Goal: Information Seeking & Learning: Learn about a topic

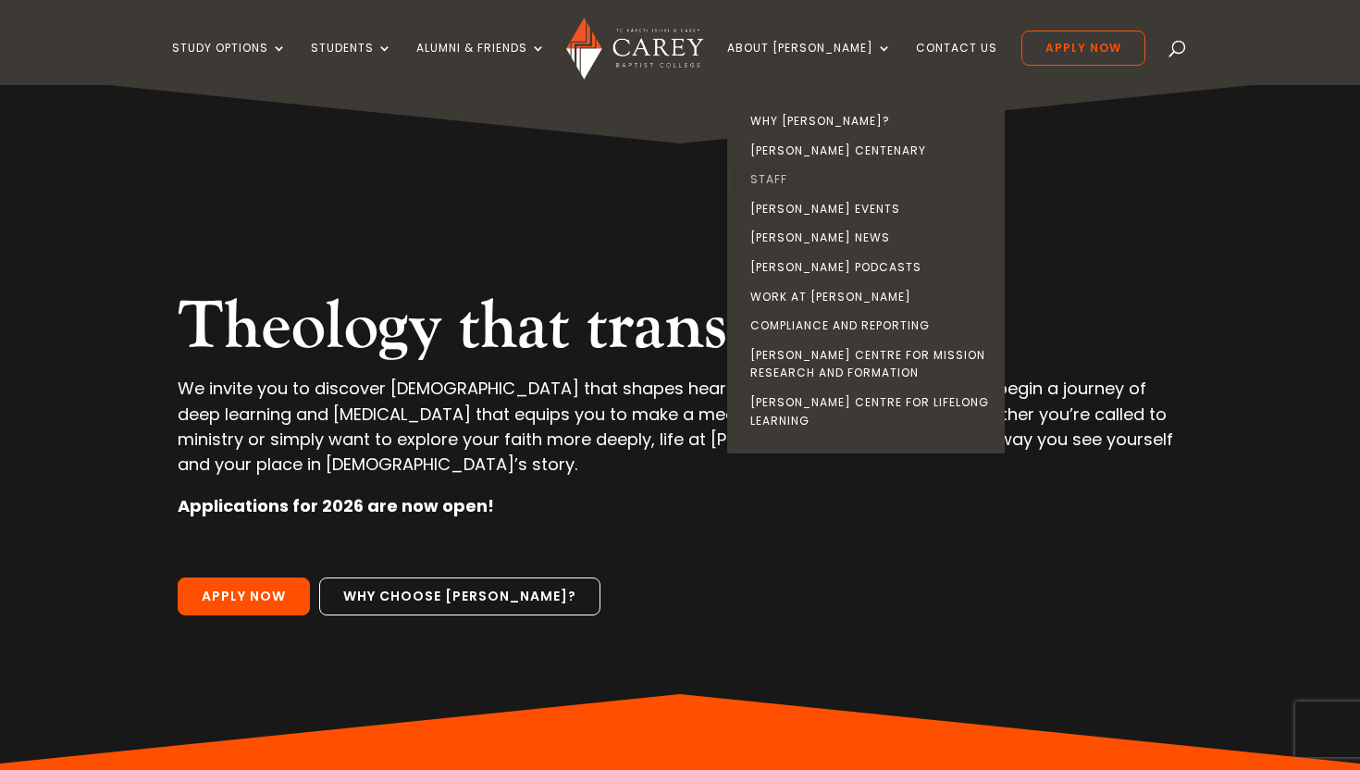
click at [809, 181] on link "Staff" at bounding box center [871, 180] width 278 height 30
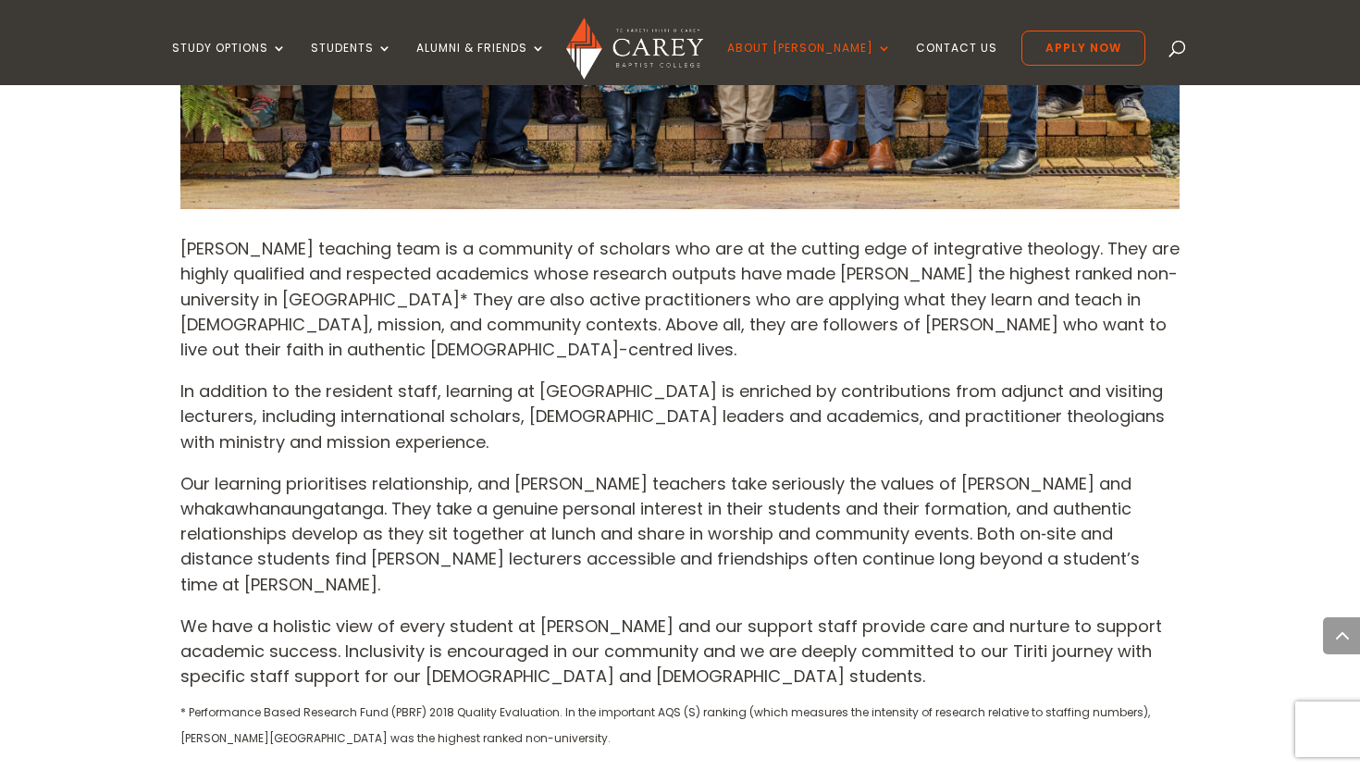
scroll to position [1216, 0]
drag, startPoint x: 264, startPoint y: 420, endPoint x: 339, endPoint y: 445, distance: 79.0
click at [339, 445] on p "In addition to the resident staff, learning at Carey is enriched by contributio…" at bounding box center [679, 423] width 999 height 93
click at [339, 444] on p "In addition to the resident staff, learning at Carey is enriched by contributio…" at bounding box center [679, 423] width 999 height 93
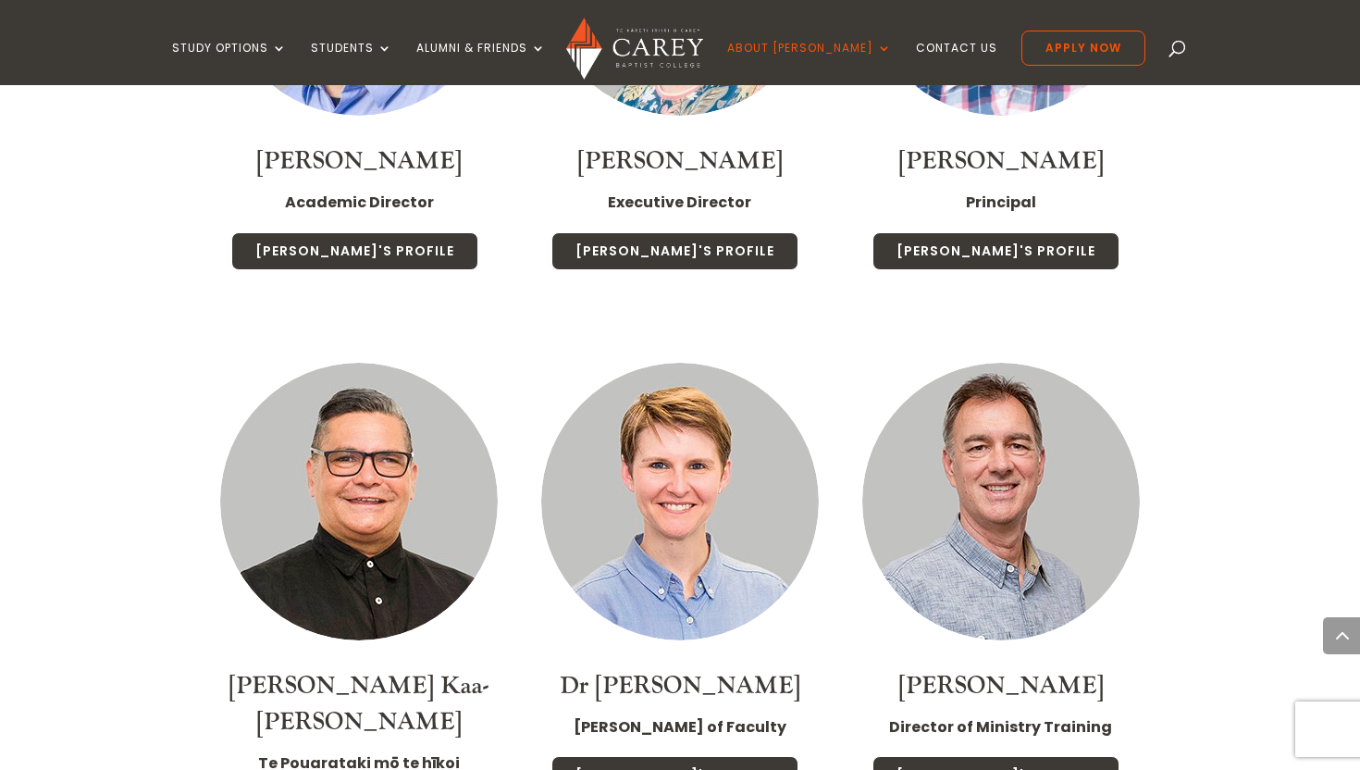
scroll to position [2737, 0]
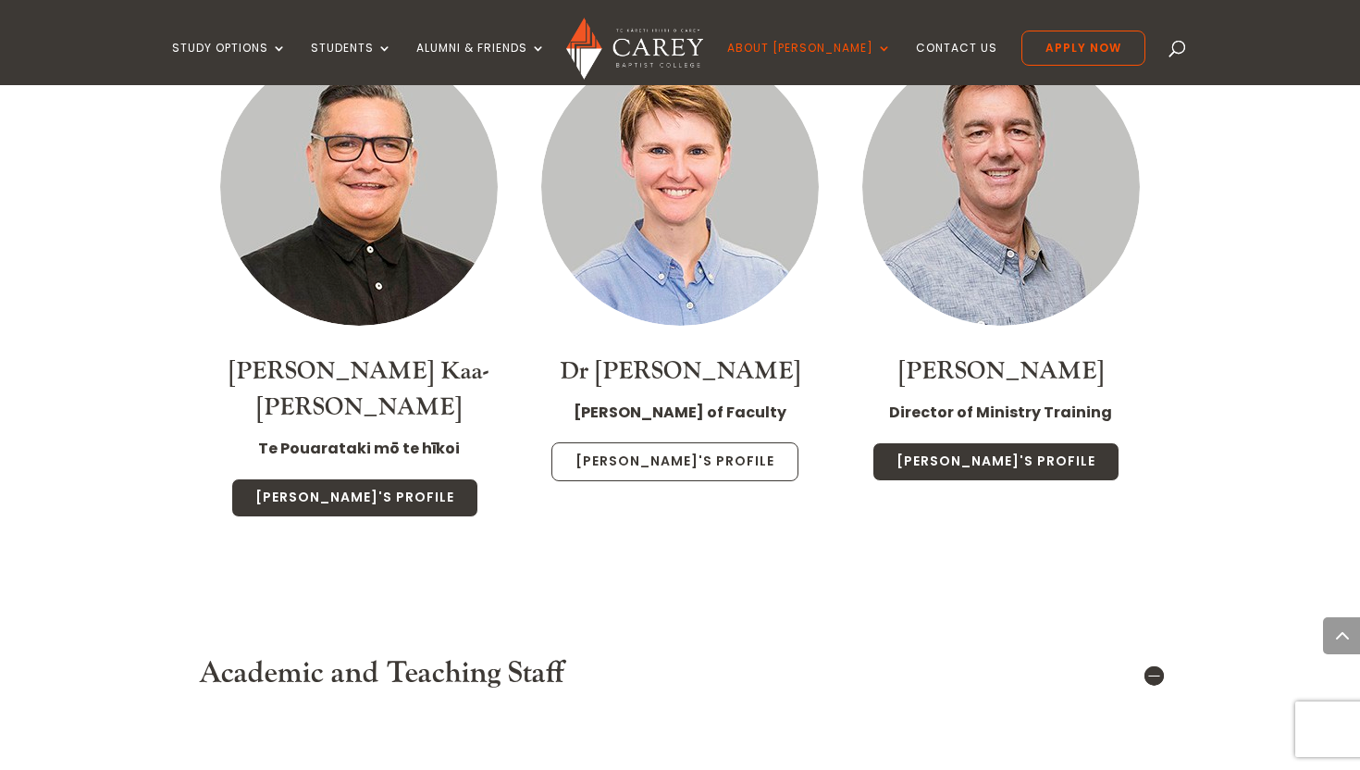
click at [676, 449] on link "Christa's Profile" at bounding box center [674, 461] width 247 height 39
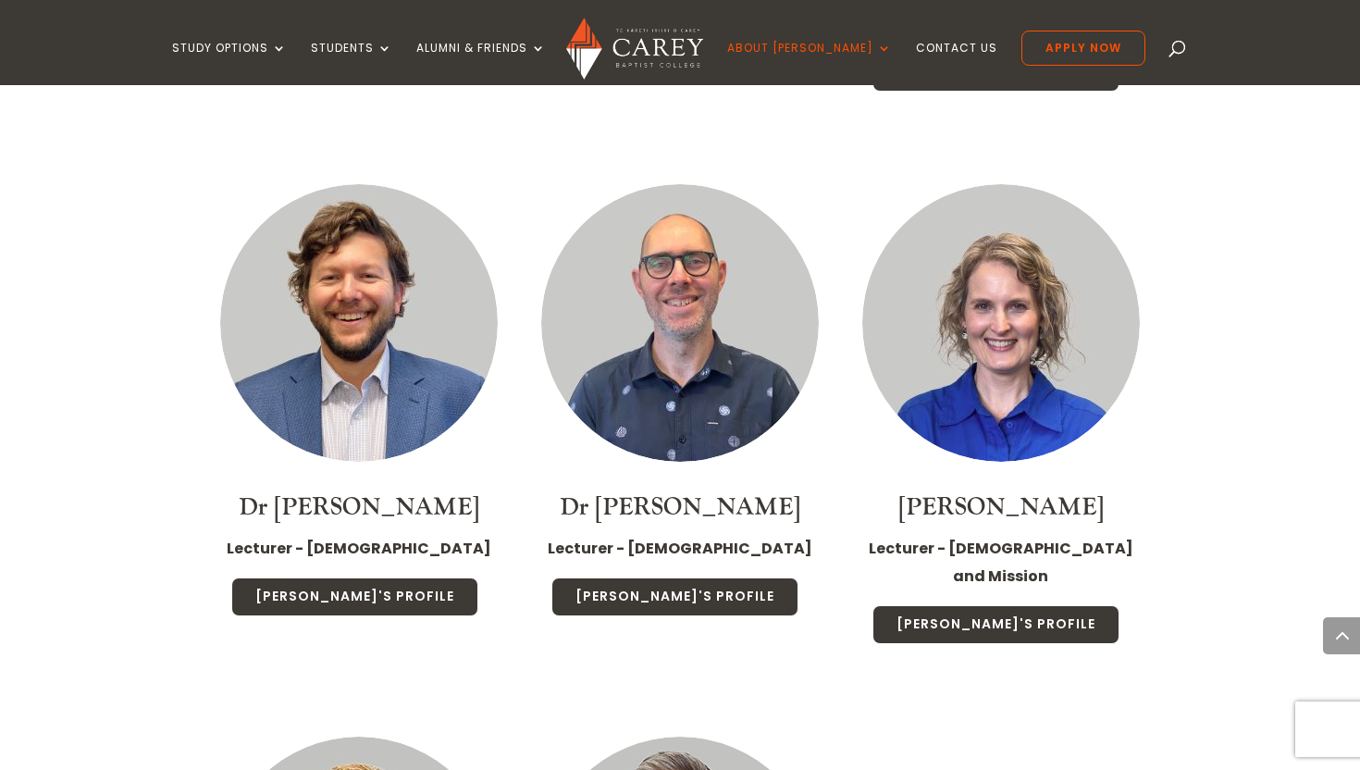
scroll to position [4407, 0]
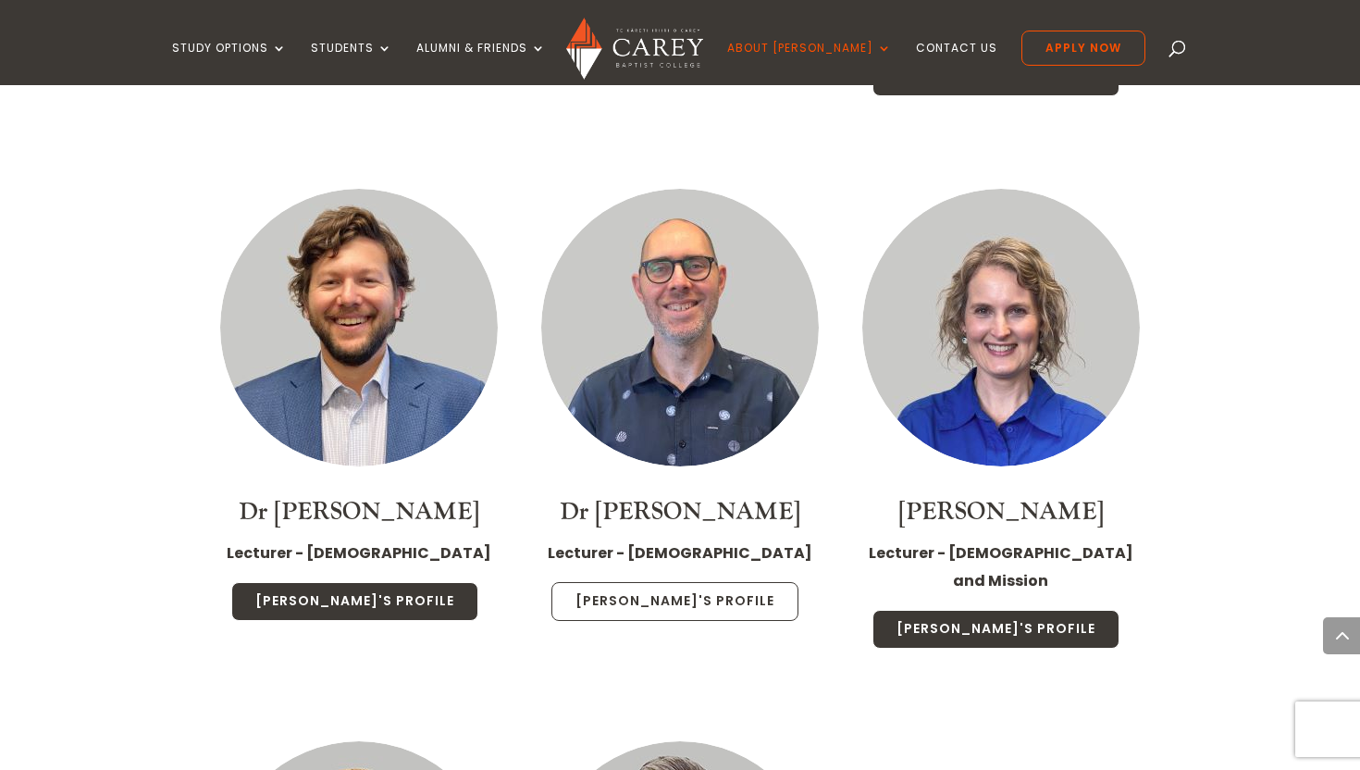
click at [638, 582] on link "Jonathan's Profile" at bounding box center [674, 601] width 247 height 39
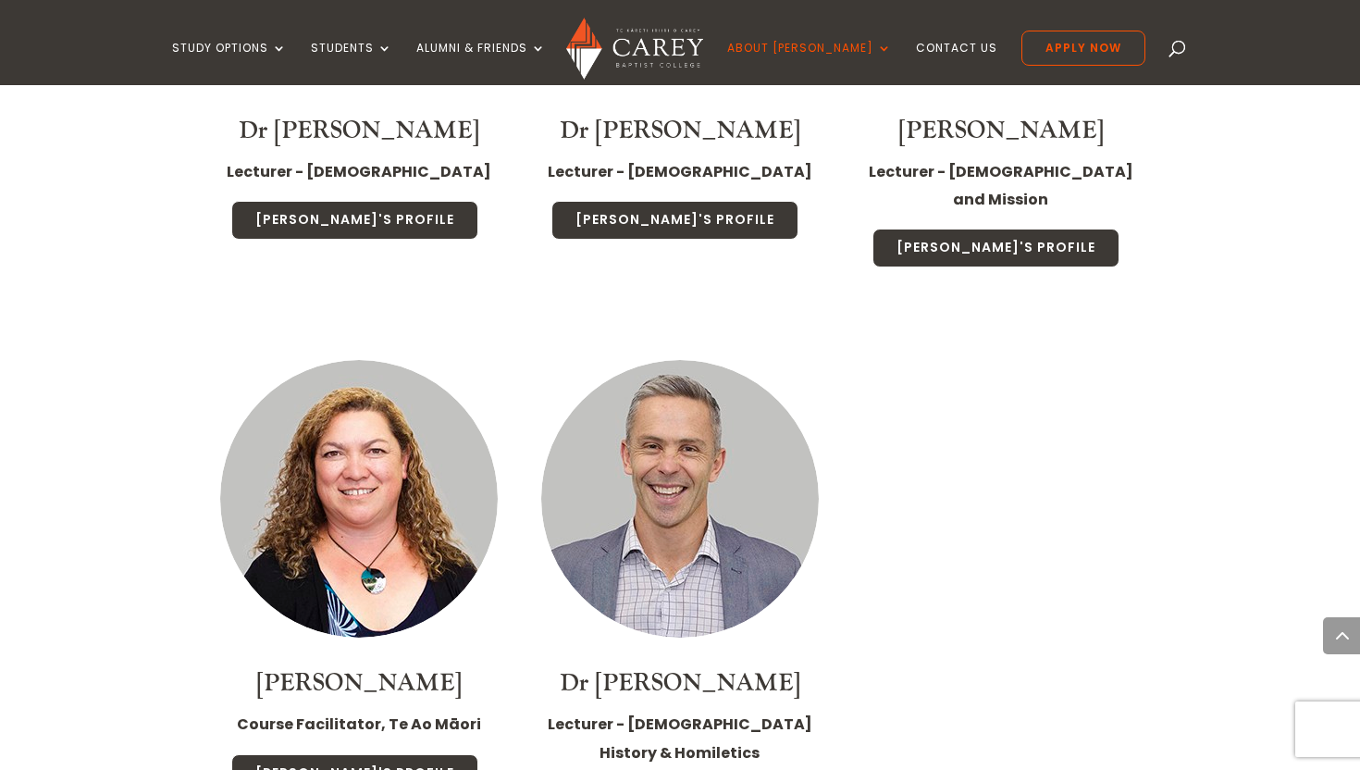
scroll to position [4473, 0]
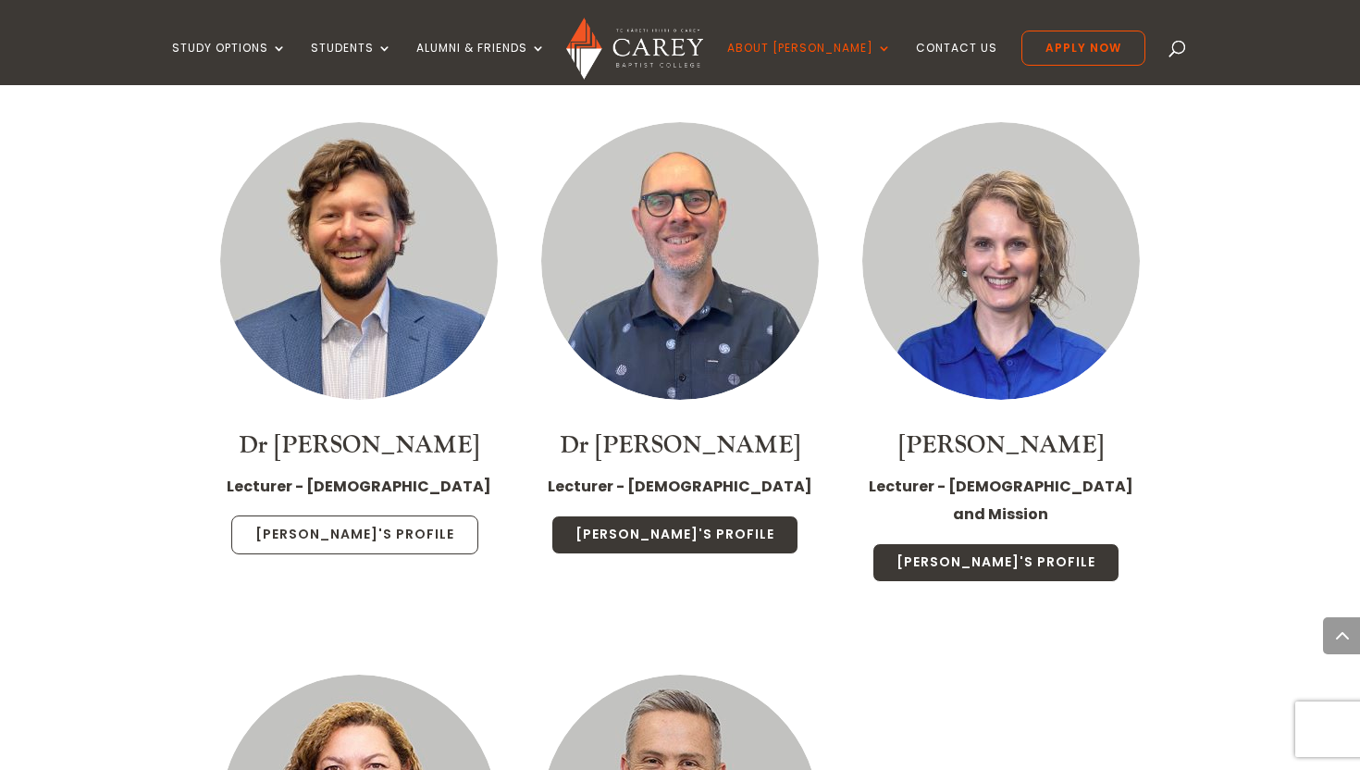
click at [374, 515] on link "Michael's Profile" at bounding box center [354, 534] width 247 height 39
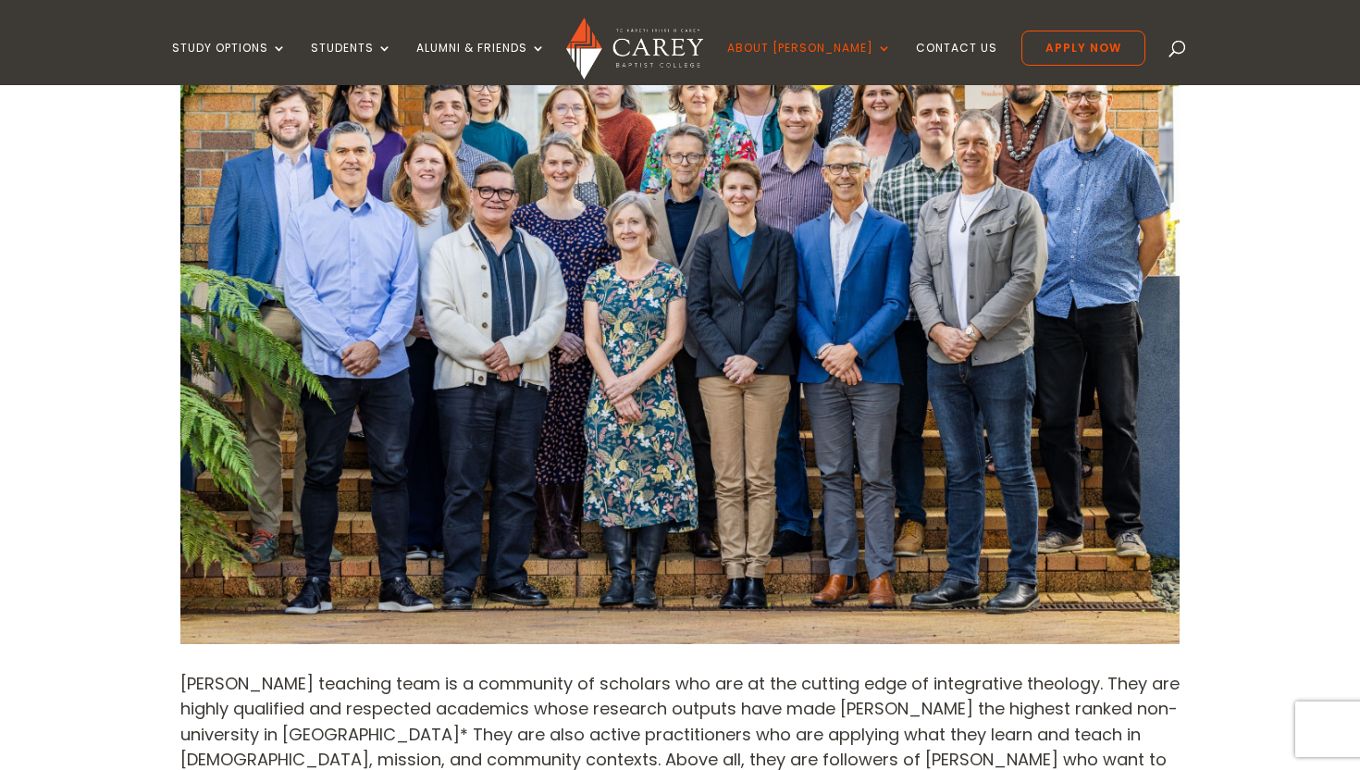
scroll to position [0, 0]
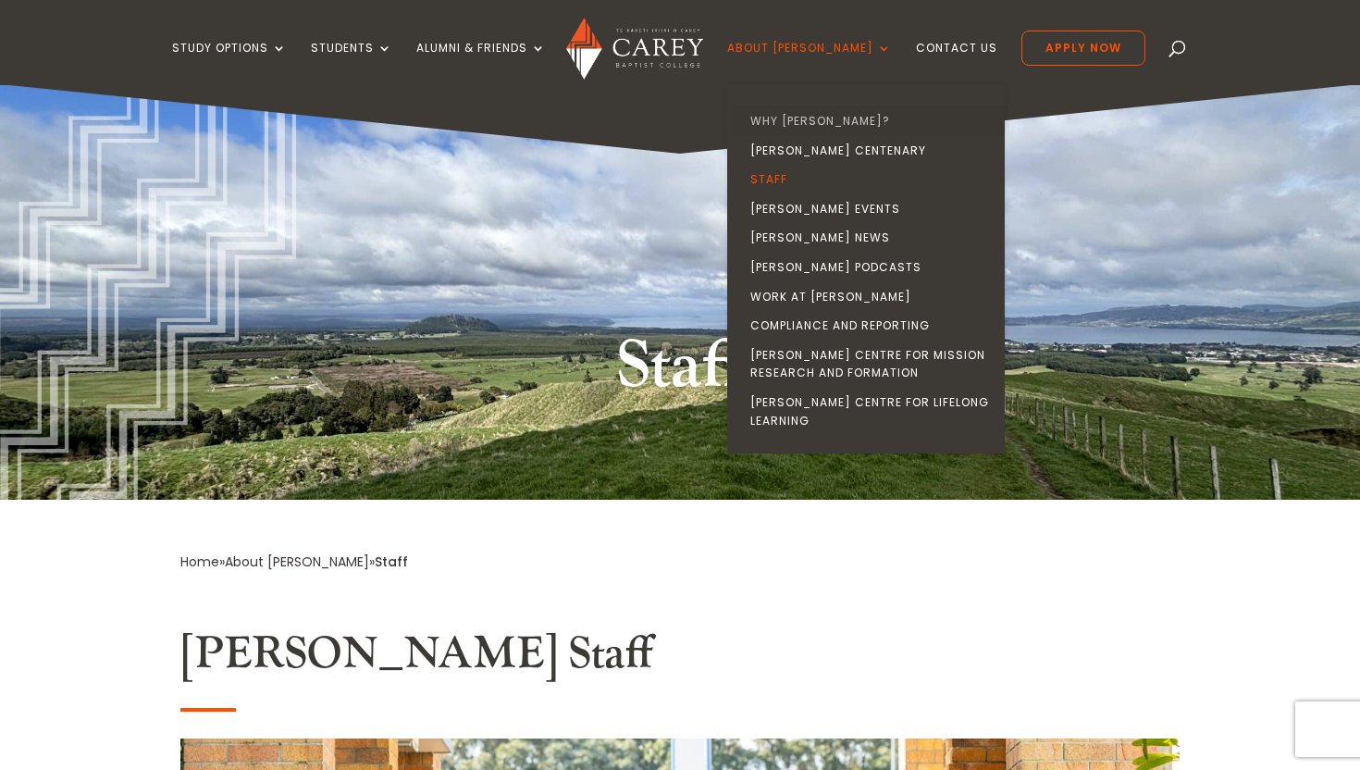
click at [827, 117] on link "Why [PERSON_NAME]?" at bounding box center [871, 121] width 278 height 30
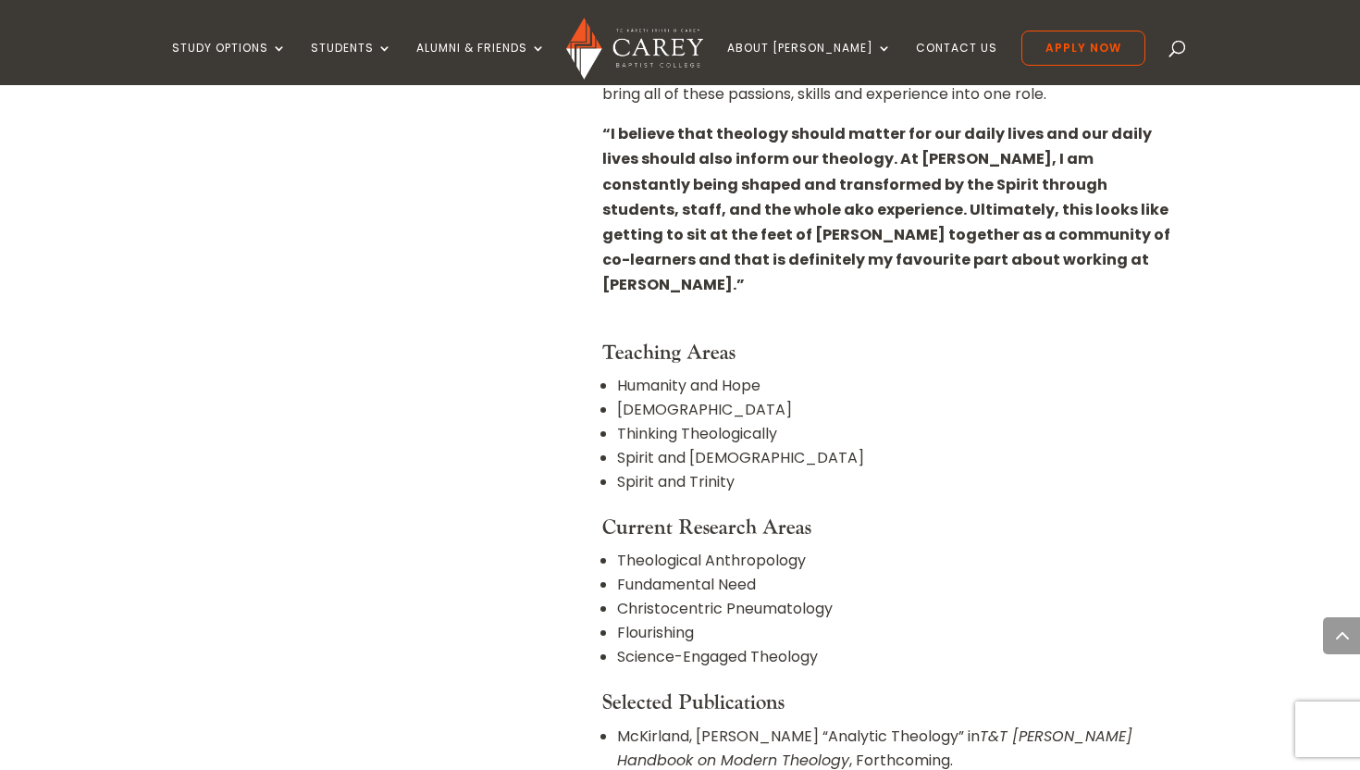
scroll to position [1080, 0]
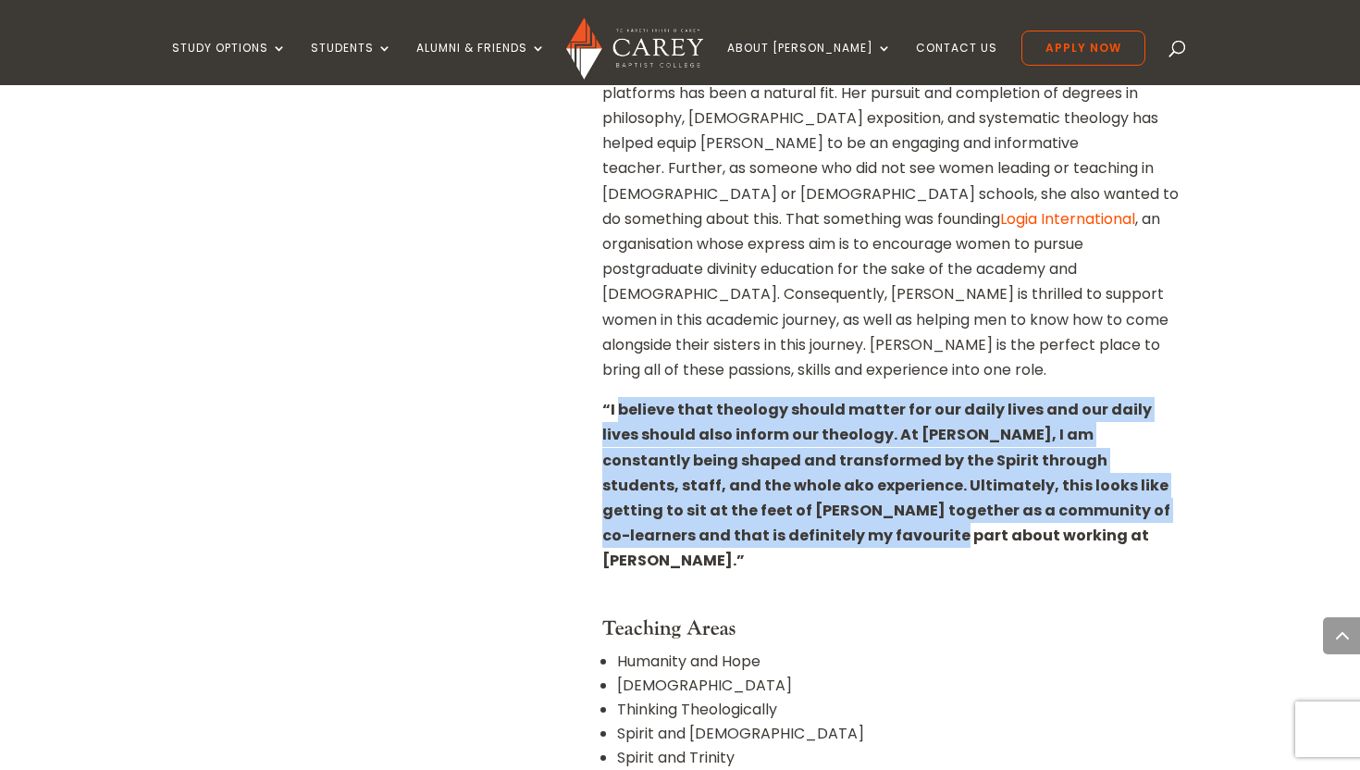
drag, startPoint x: 622, startPoint y: 331, endPoint x: 796, endPoint y: 458, distance: 215.2
click at [796, 458] on strong "“I believe that theology should matter for our daily lives and our daily lives …" at bounding box center [886, 485] width 568 height 172
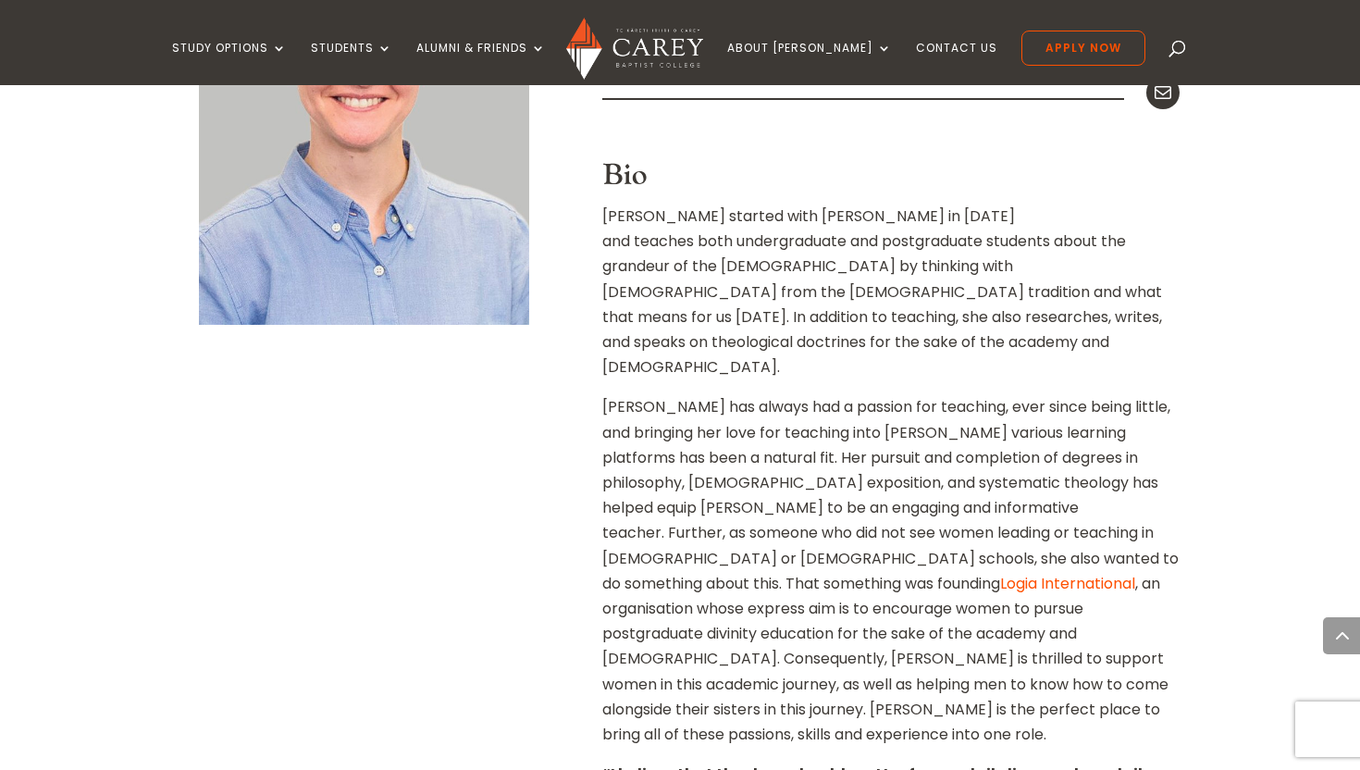
scroll to position [572, 0]
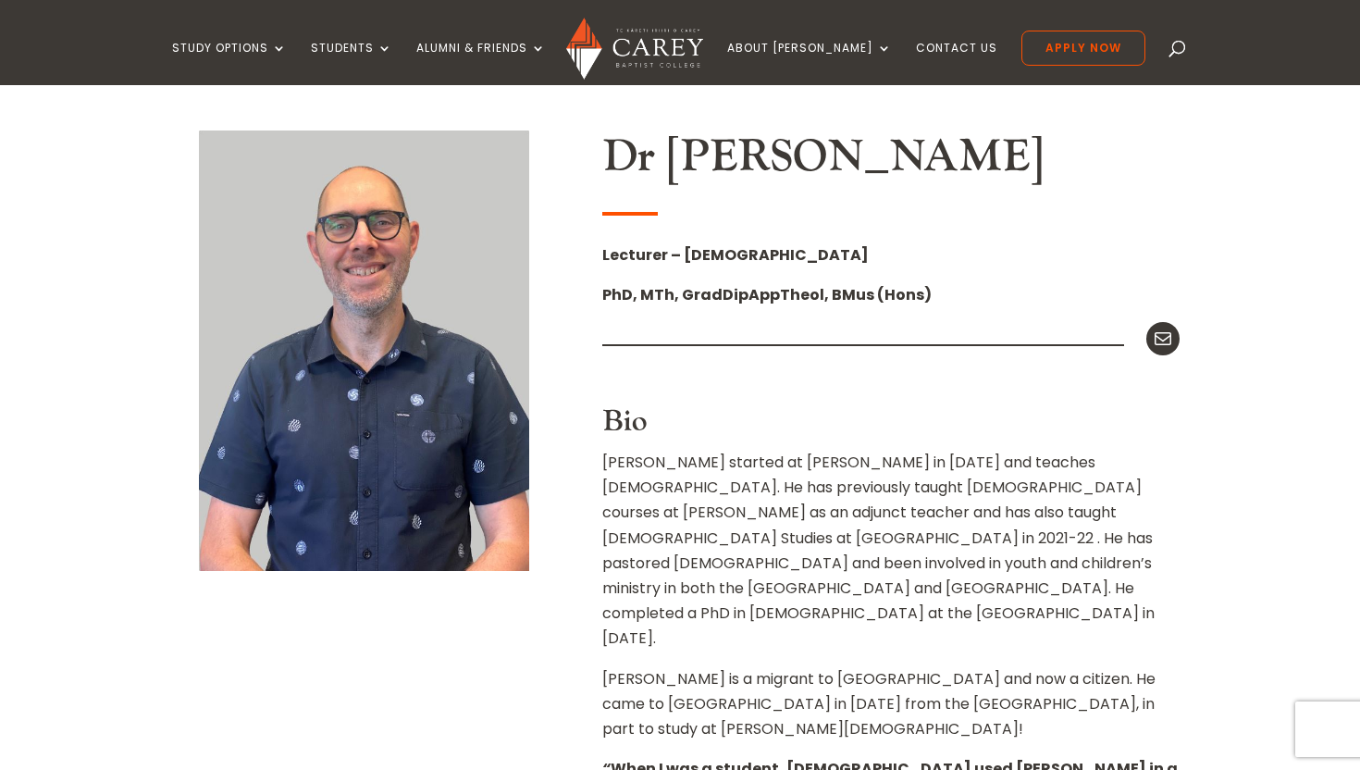
scroll to position [463, 0]
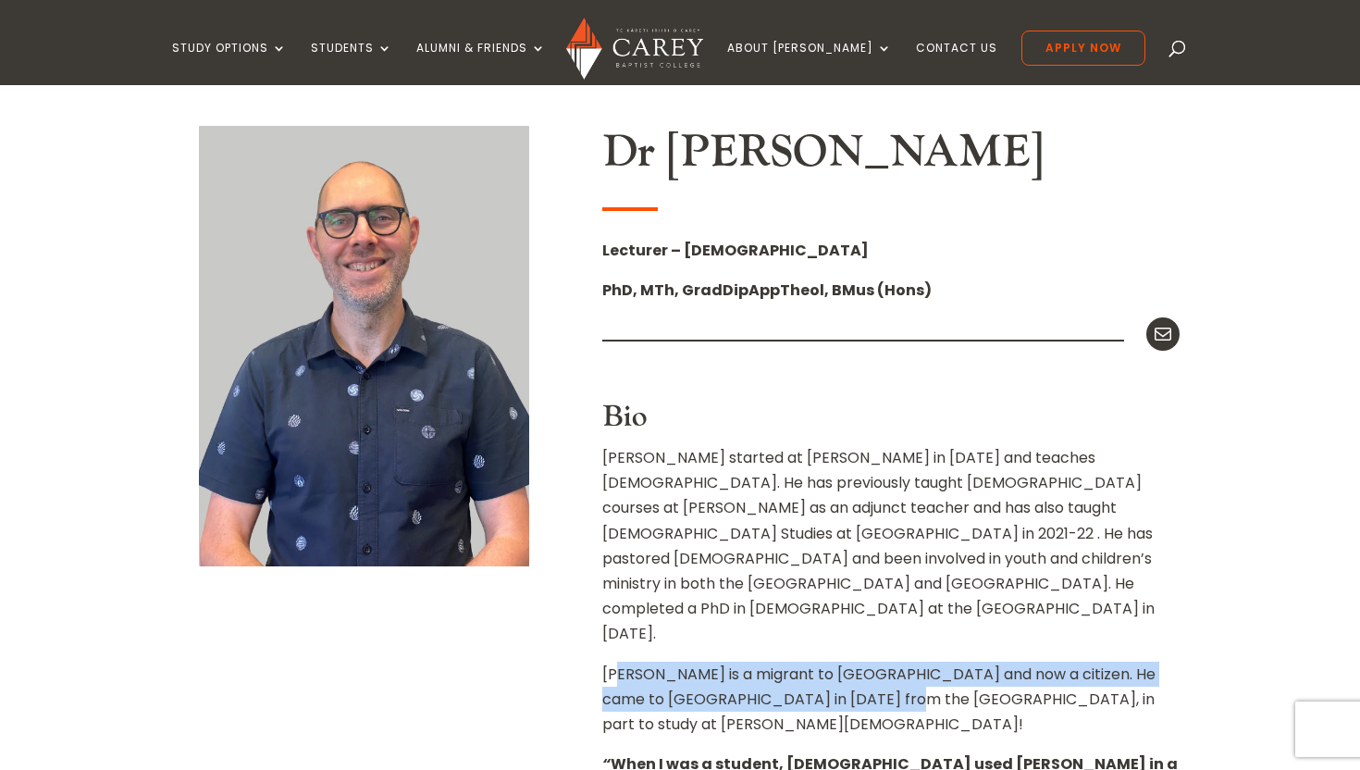
drag, startPoint x: 618, startPoint y: 620, endPoint x: 850, endPoint y: 650, distance: 234.2
click at [850, 661] on p "Jonathan is a migrant to Aotearoa and now a citizen. He came to NZ in 2006 from…" at bounding box center [890, 706] width 577 height 91
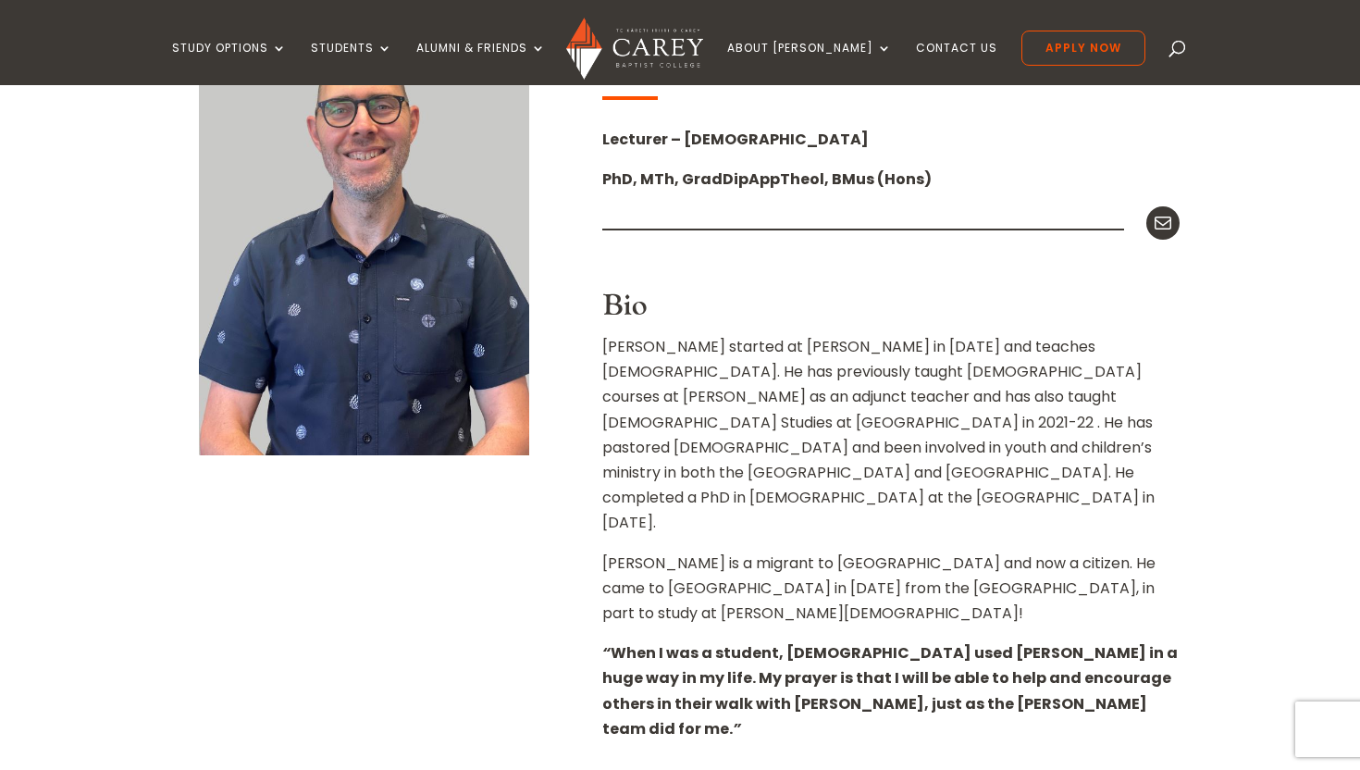
scroll to position [576, 0]
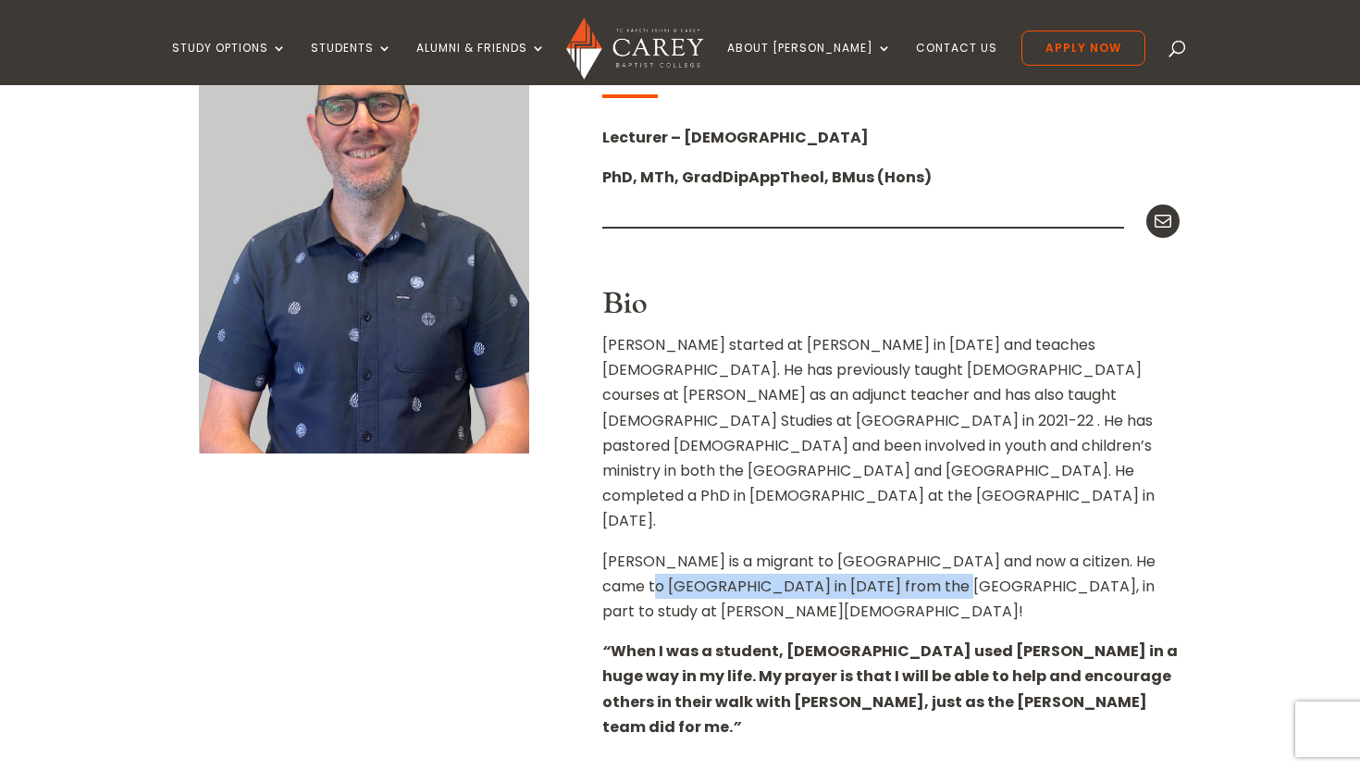
drag, startPoint x: 605, startPoint y: 537, endPoint x: 886, endPoint y: 537, distance: 281.2
click at [886, 549] on p "Jonathan is a migrant to Aotearoa and now a citizen. He came to NZ in 2006 from…" at bounding box center [890, 594] width 577 height 91
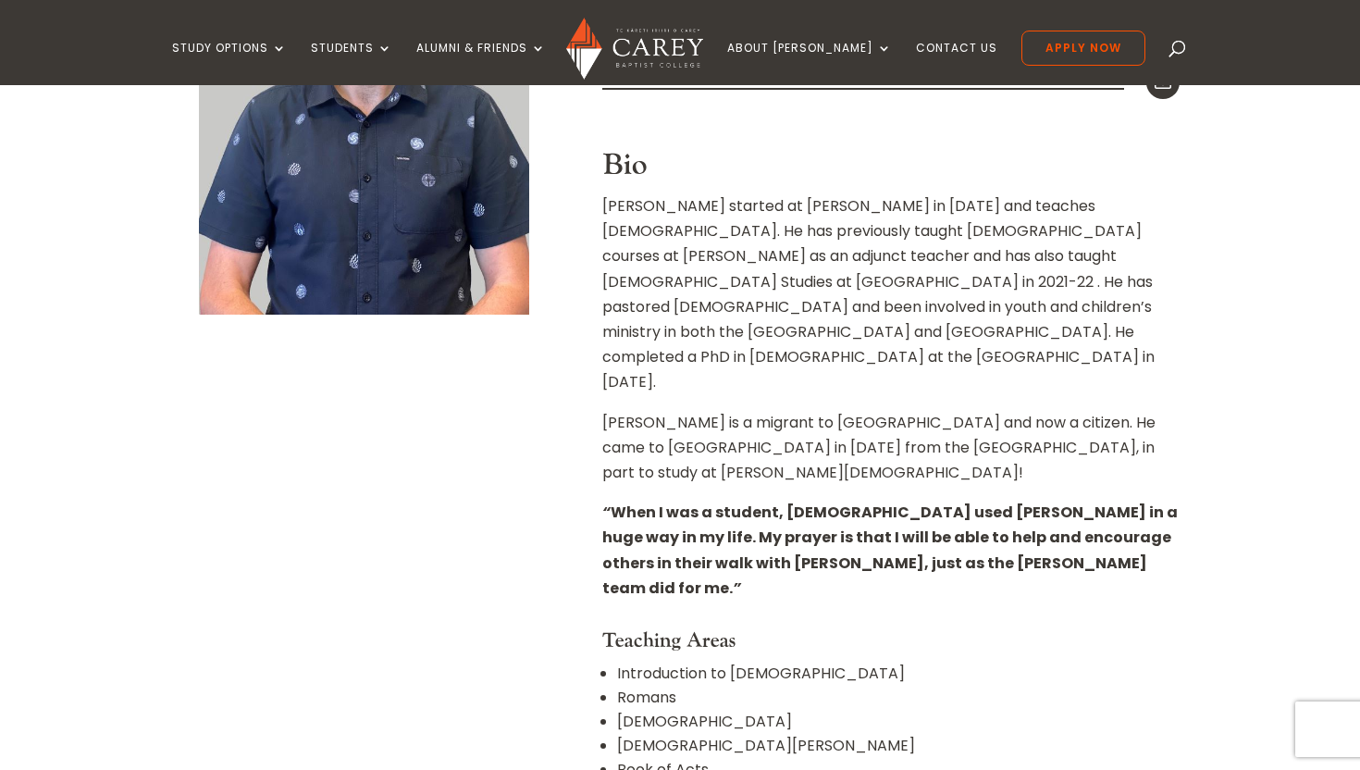
scroll to position [420, 0]
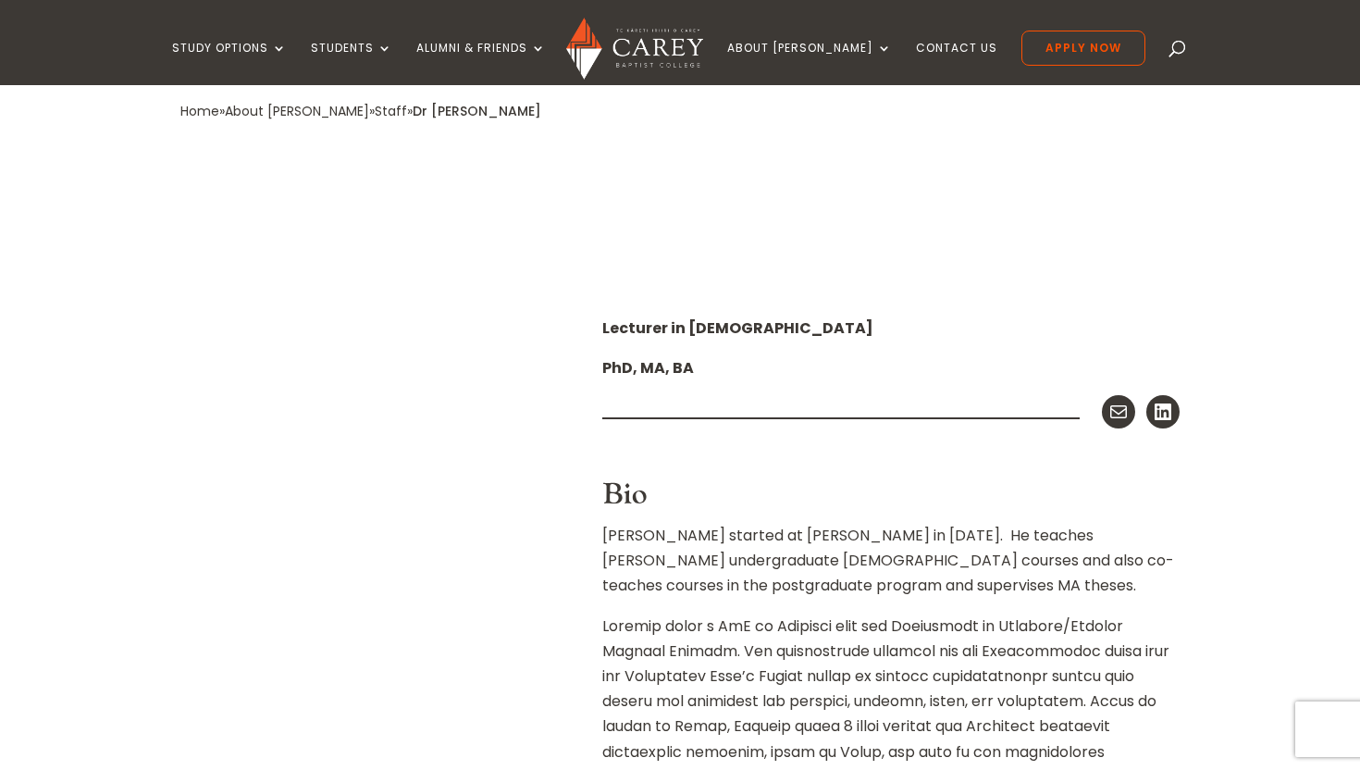
scroll to position [376, 0]
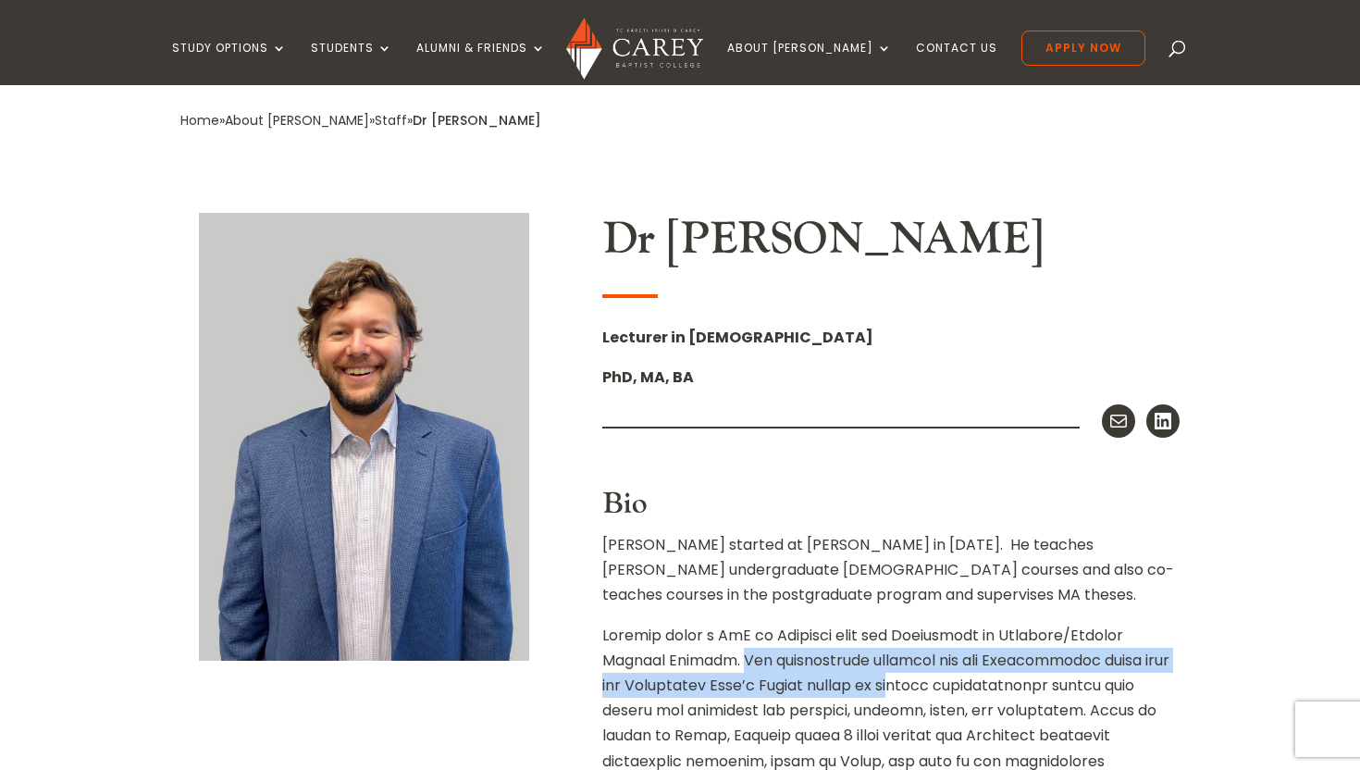
drag, startPoint x: 653, startPoint y: 658, endPoint x: 885, endPoint y: 688, distance: 234.2
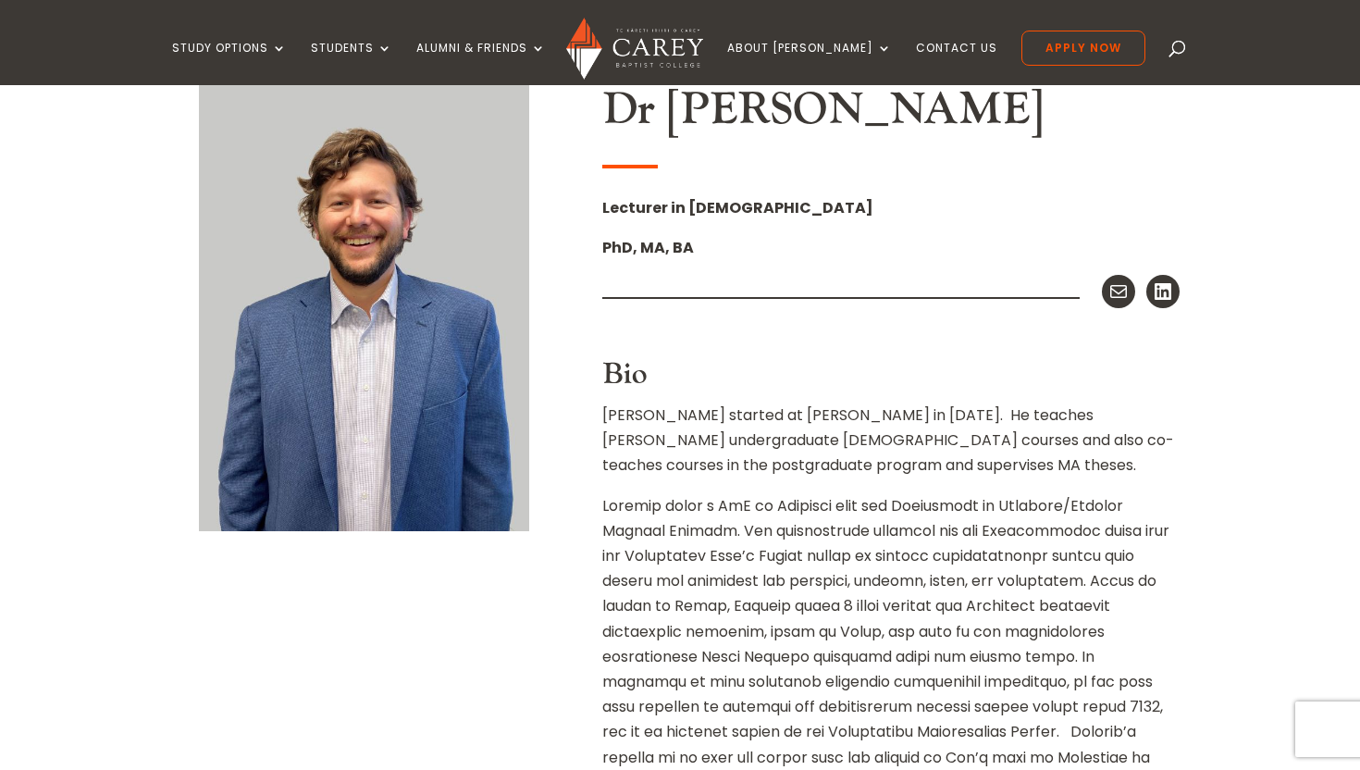
scroll to position [508, 0]
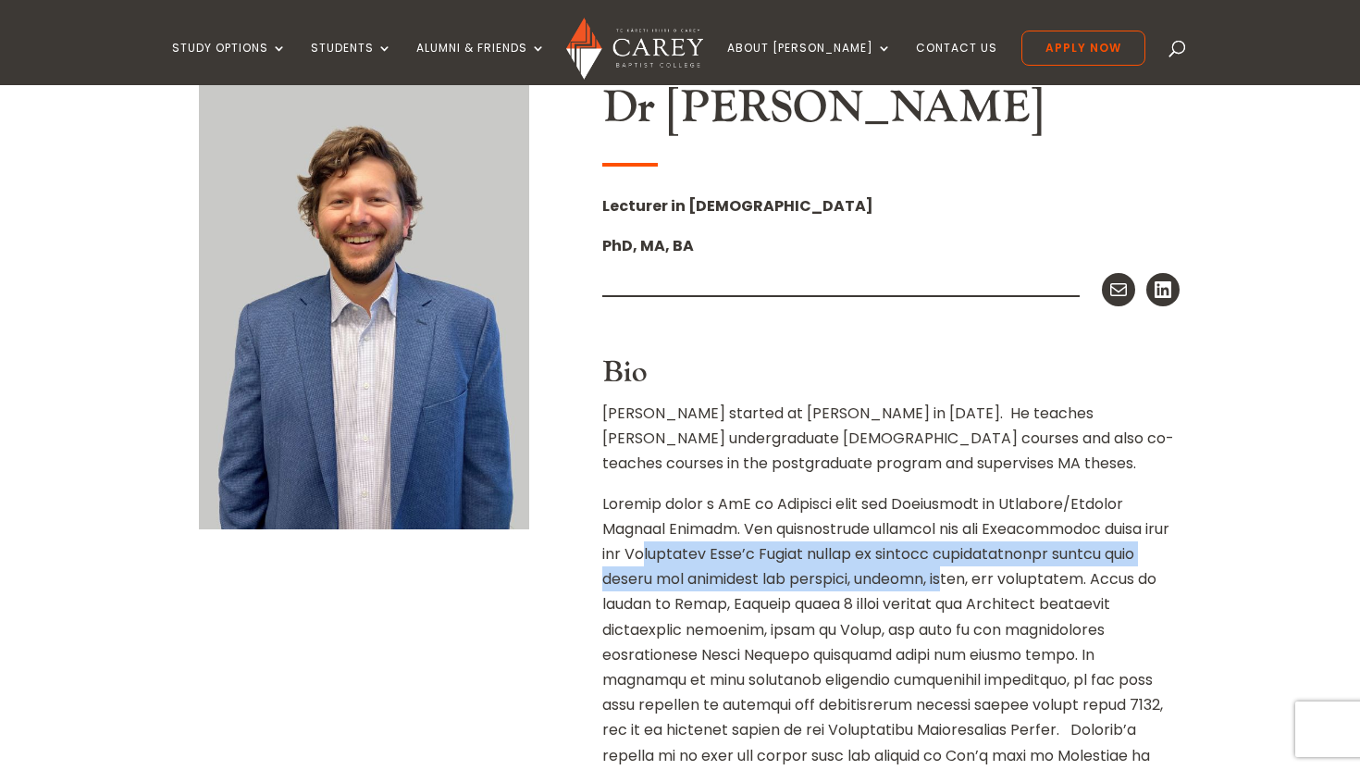
drag, startPoint x: 622, startPoint y: 554, endPoint x: 894, endPoint y: 588, distance: 275.0
click at [894, 588] on p at bounding box center [890, 674] width 577 height 367
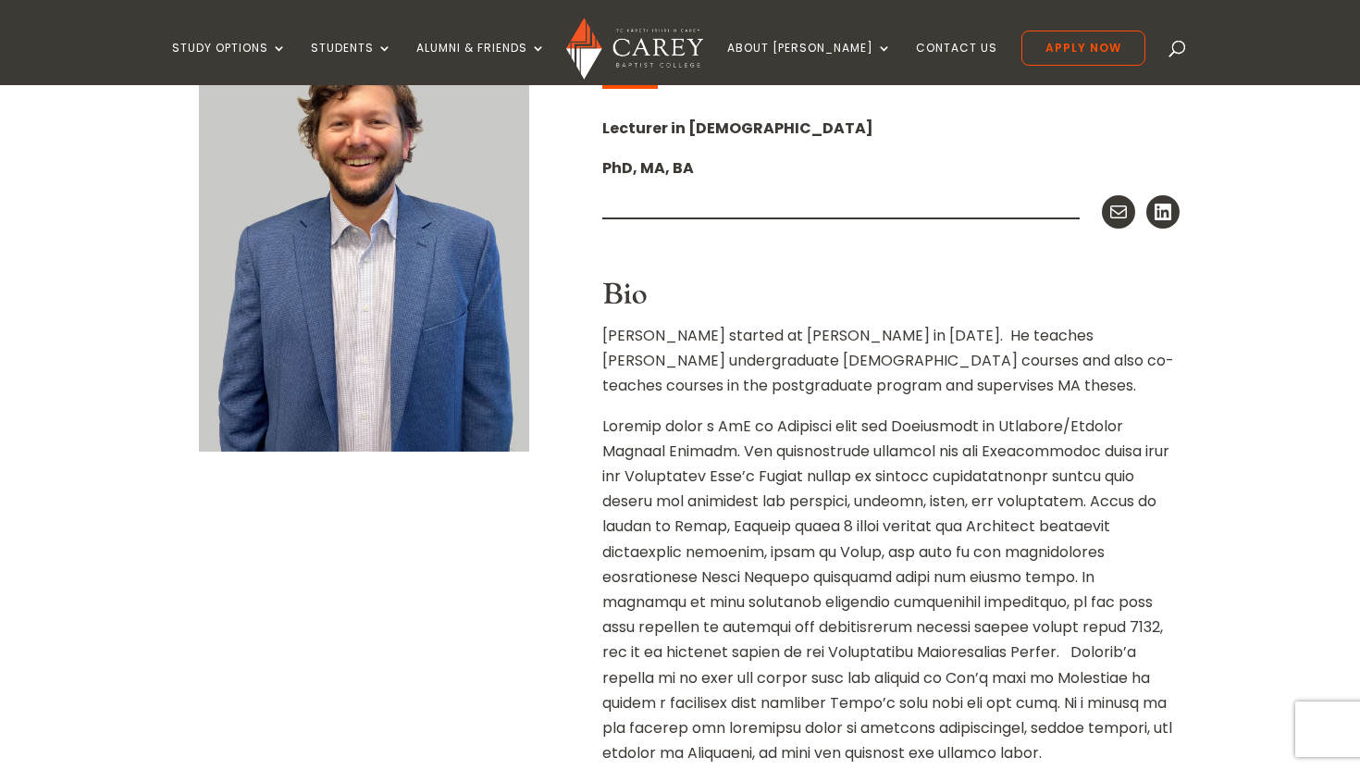
scroll to position [589, 0]
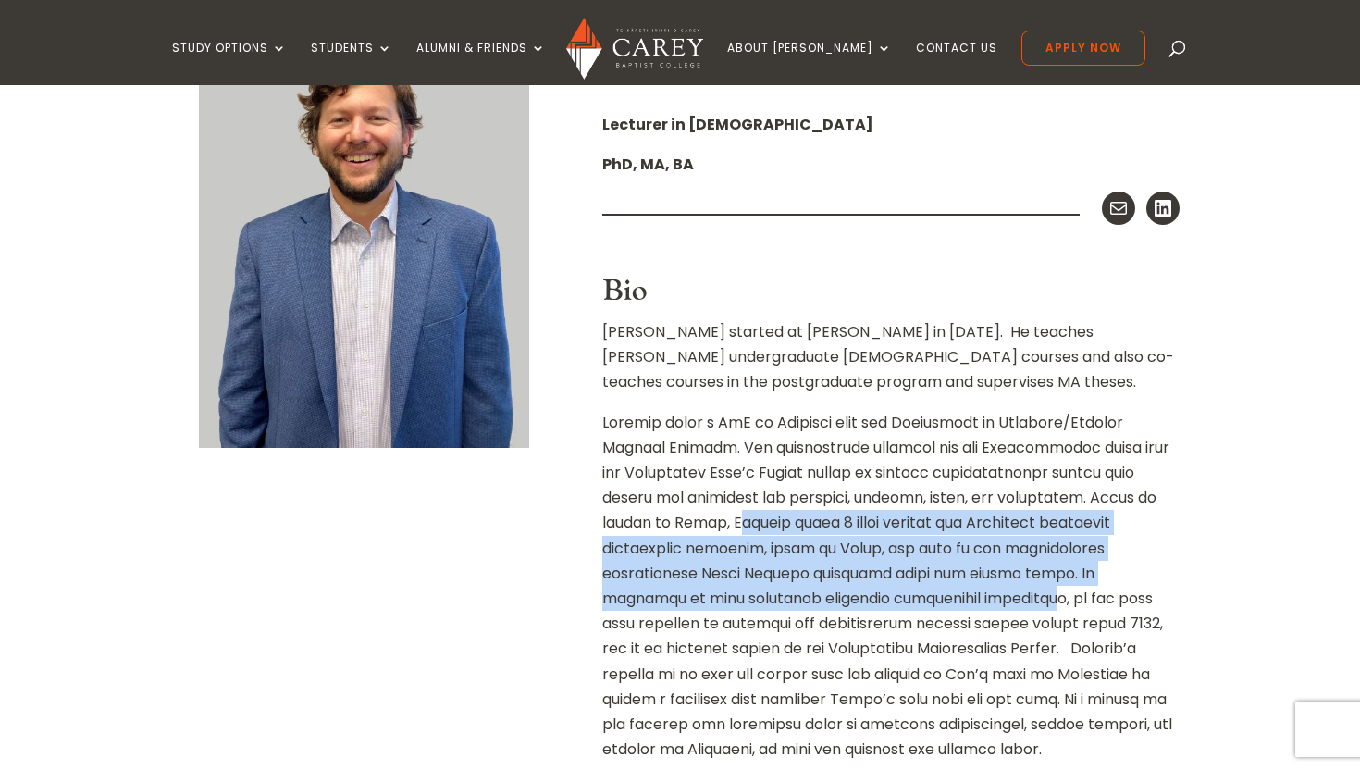
drag, startPoint x: 664, startPoint y: 528, endPoint x: 874, endPoint y: 590, distance: 218.9
click at [871, 589] on p at bounding box center [890, 593] width 577 height 367
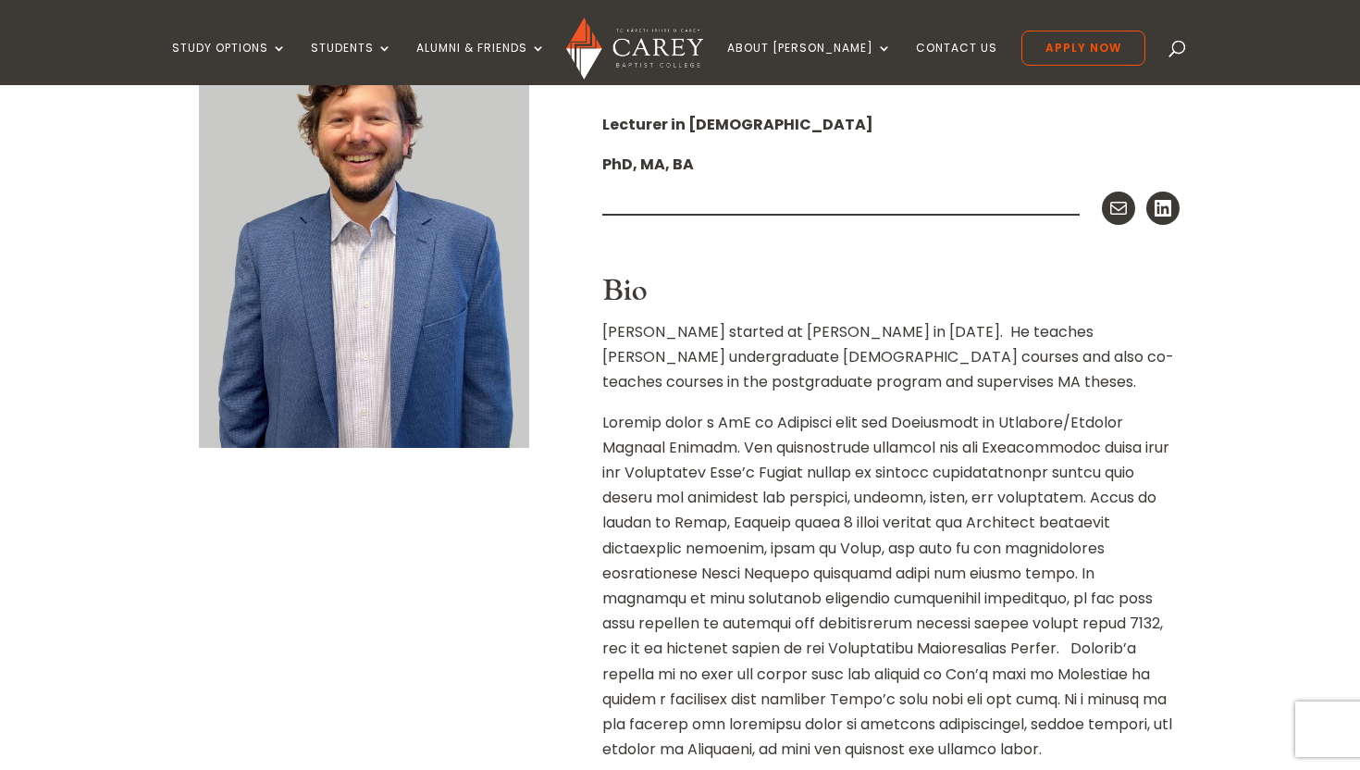
click at [697, 651] on p at bounding box center [890, 593] width 577 height 367
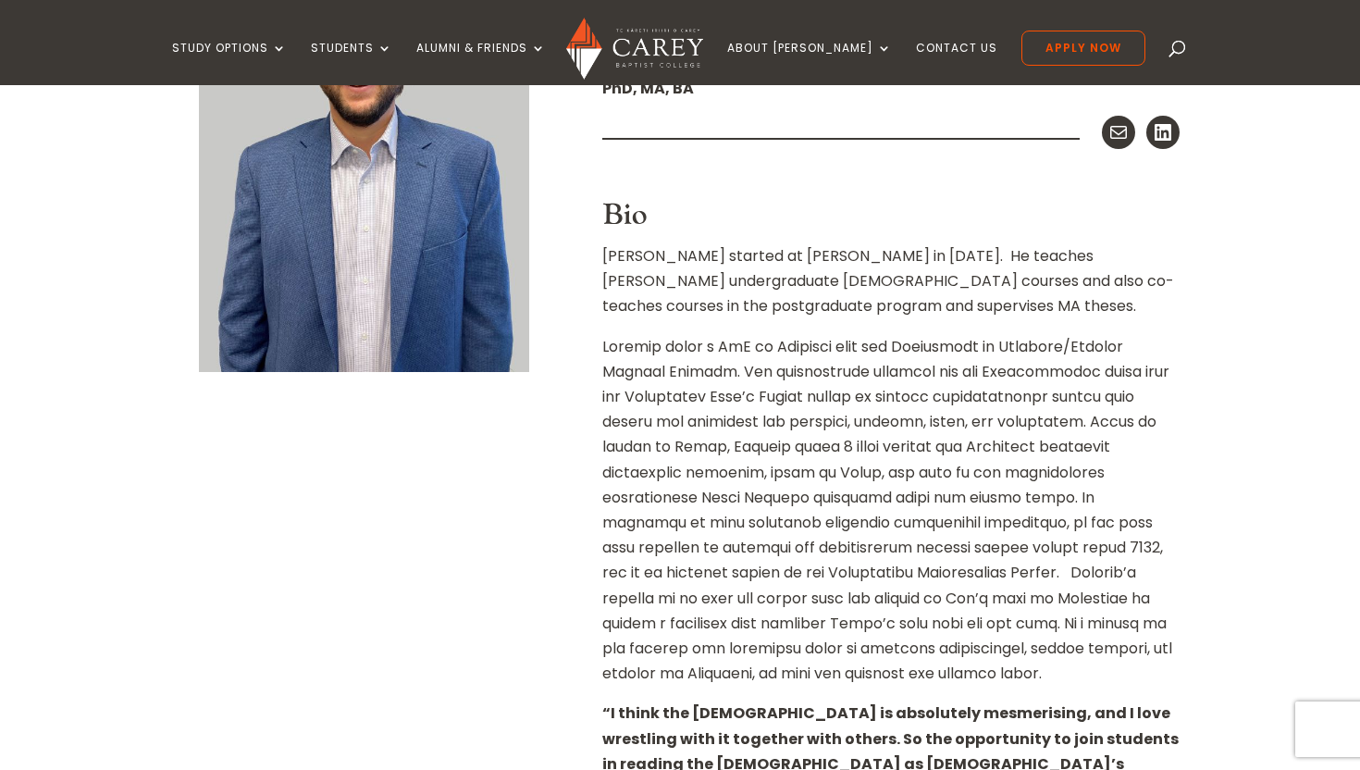
scroll to position [672, 0]
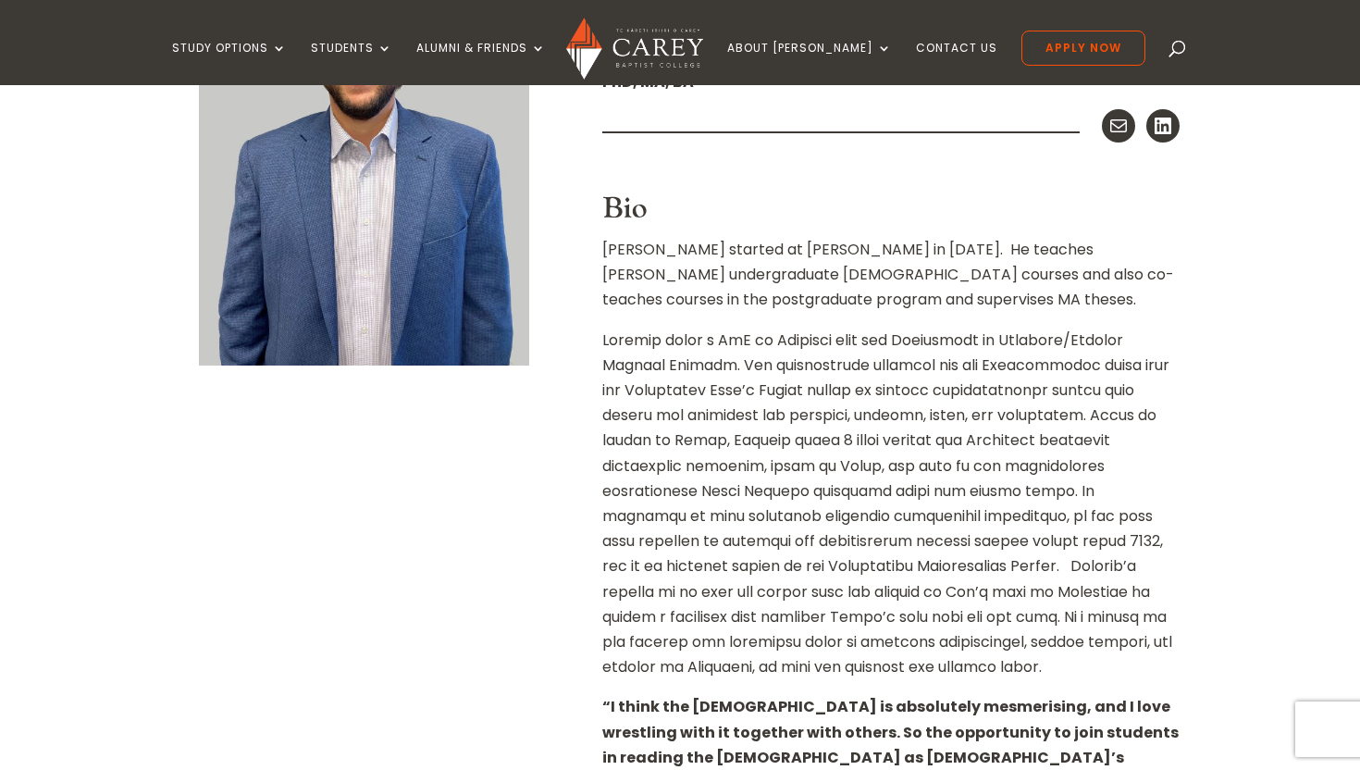
drag, startPoint x: 924, startPoint y: 493, endPoint x: 1085, endPoint y: 499, distance: 161.0
click at [1085, 499] on p at bounding box center [890, 510] width 577 height 367
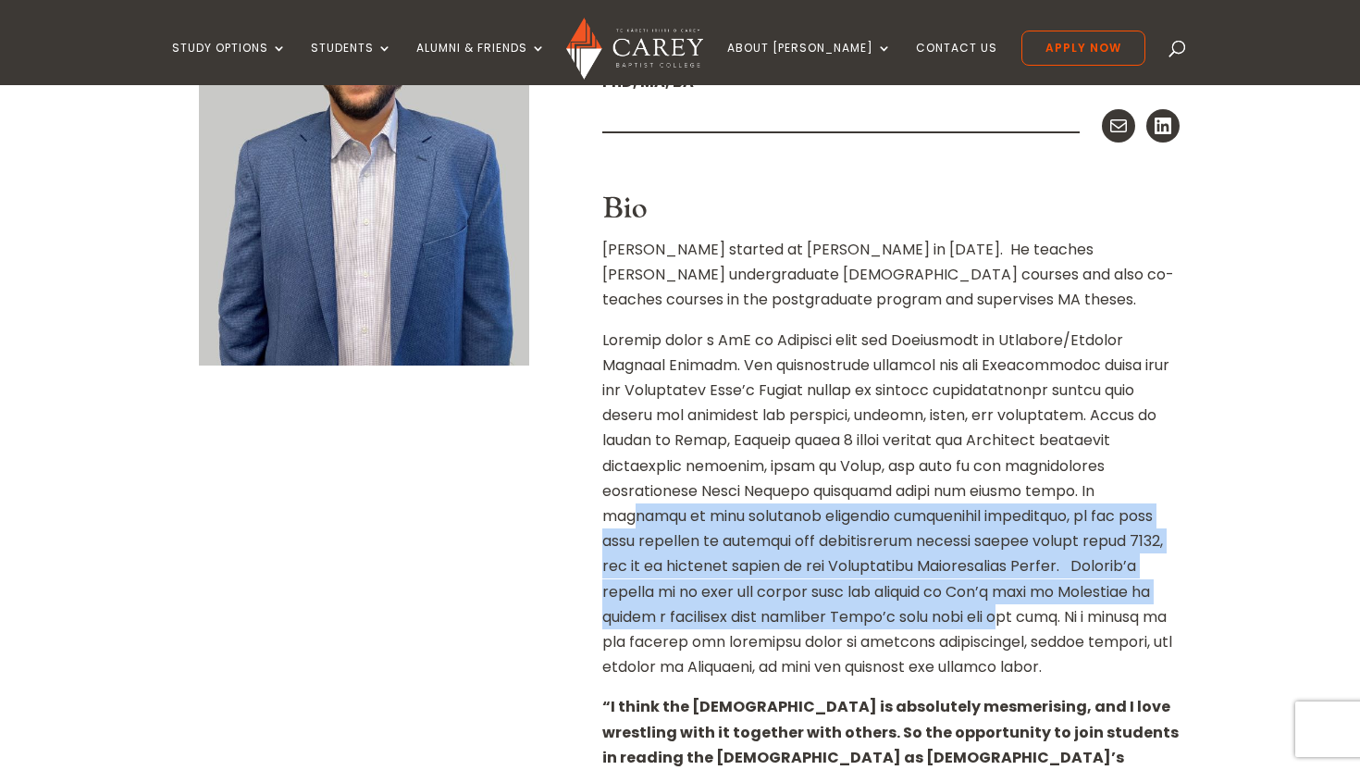
drag, startPoint x: 974, startPoint y: 493, endPoint x: 979, endPoint y: 614, distance: 121.3
click at [979, 614] on p at bounding box center [890, 510] width 577 height 367
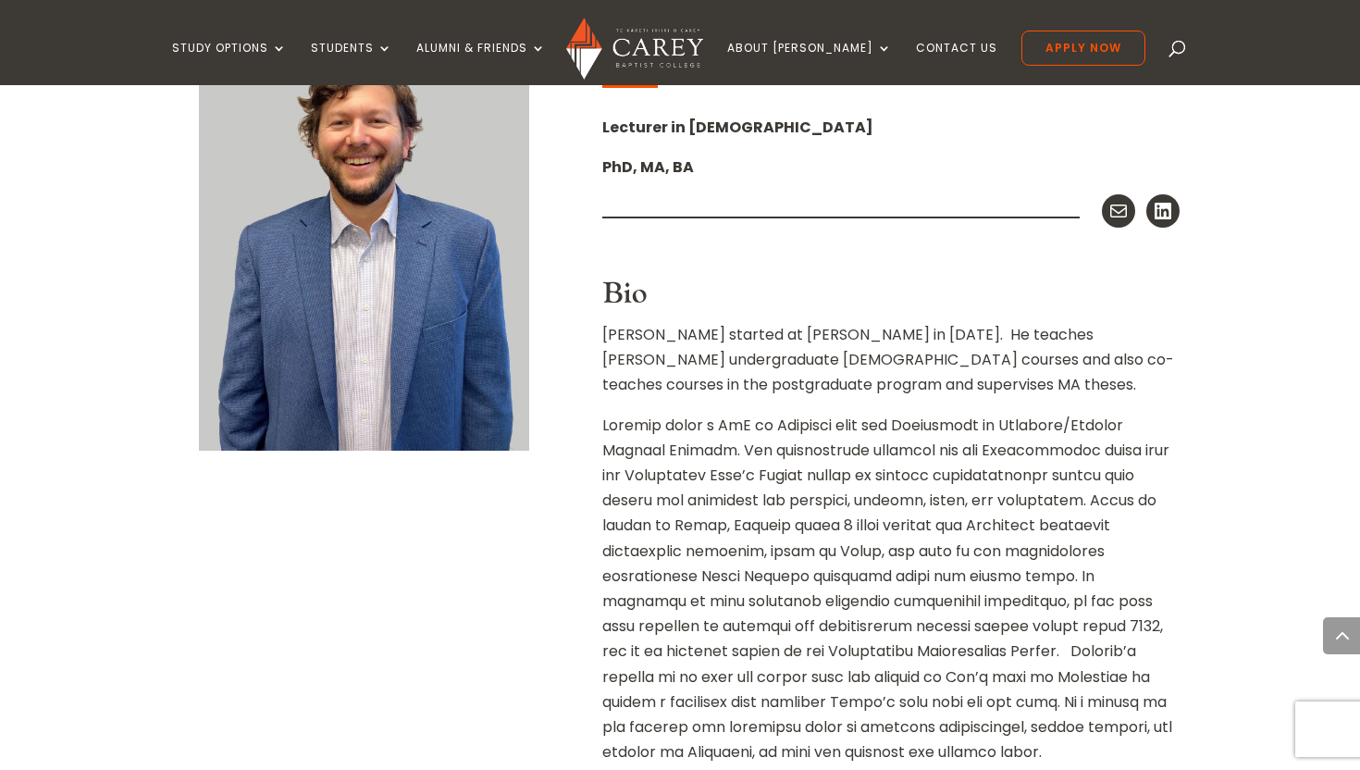
scroll to position [255, 0]
